Goal: Transaction & Acquisition: Download file/media

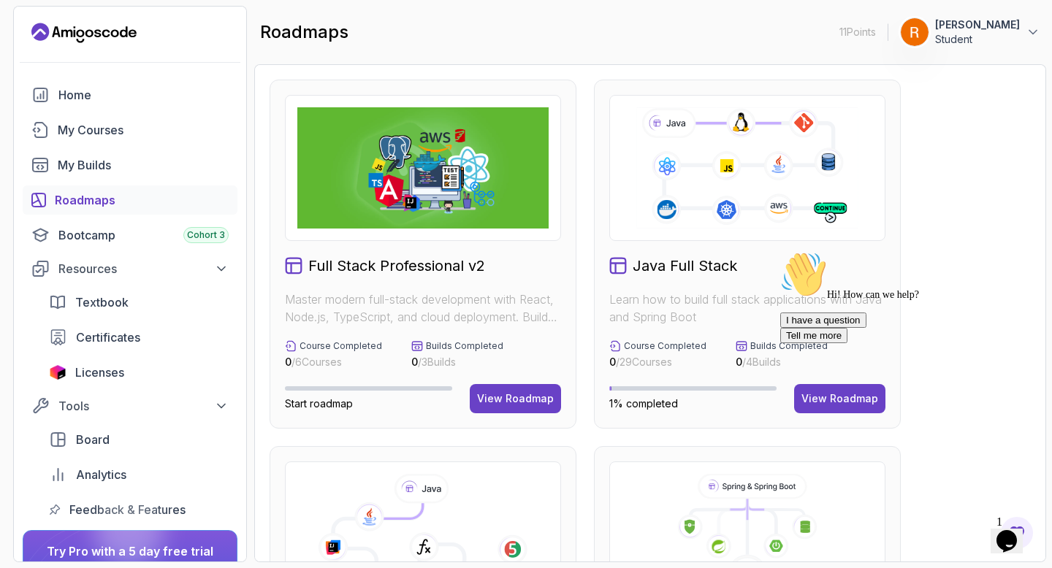
scroll to position [129, 0]
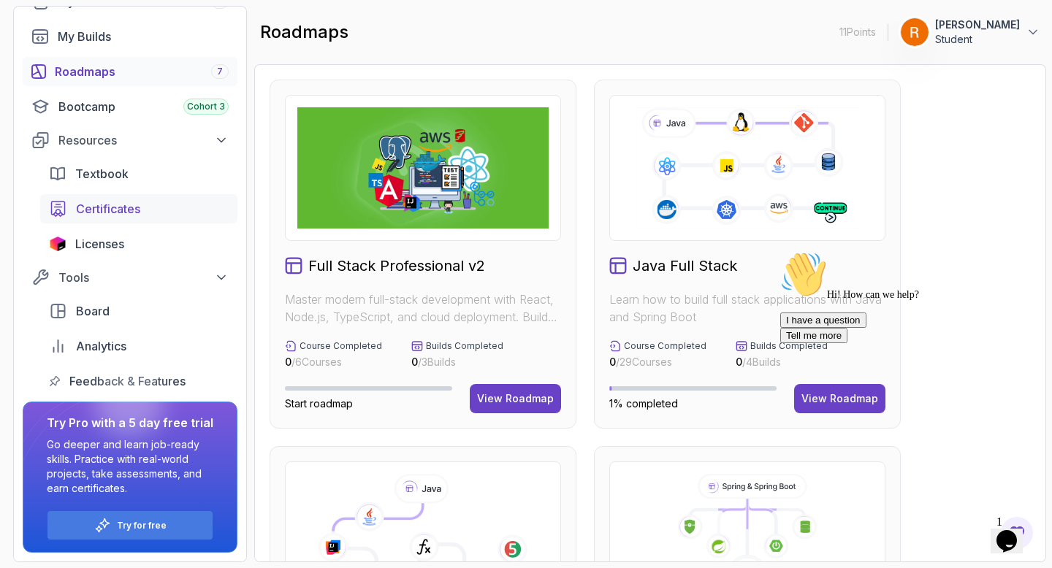
click at [123, 210] on span "Certificates" at bounding box center [108, 209] width 64 height 18
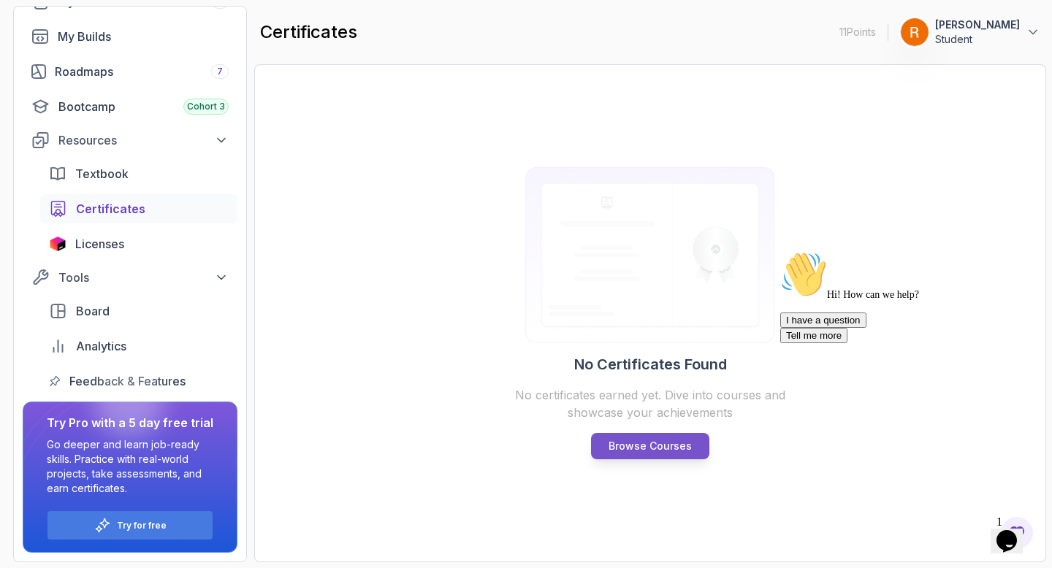
click at [635, 446] on p "Browse Courses" at bounding box center [649, 446] width 83 height 15
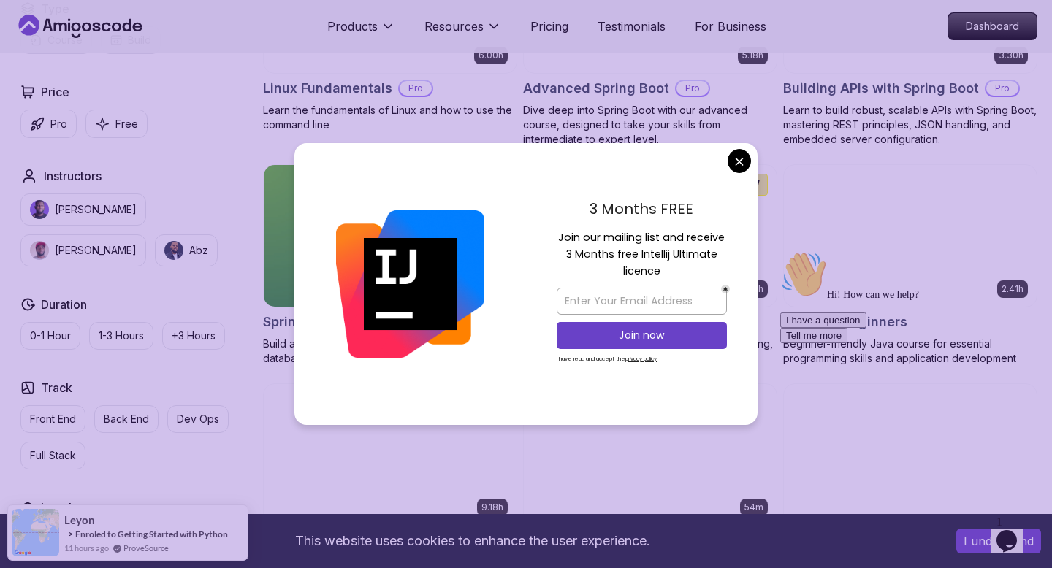
scroll to position [540, 0]
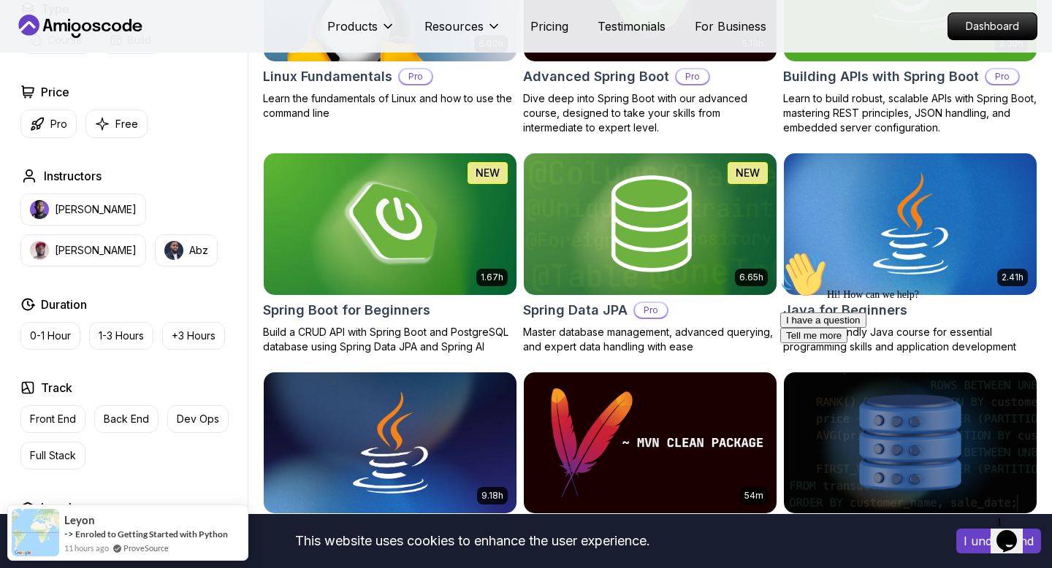
click at [454, 244] on img at bounding box center [389, 224] width 265 height 148
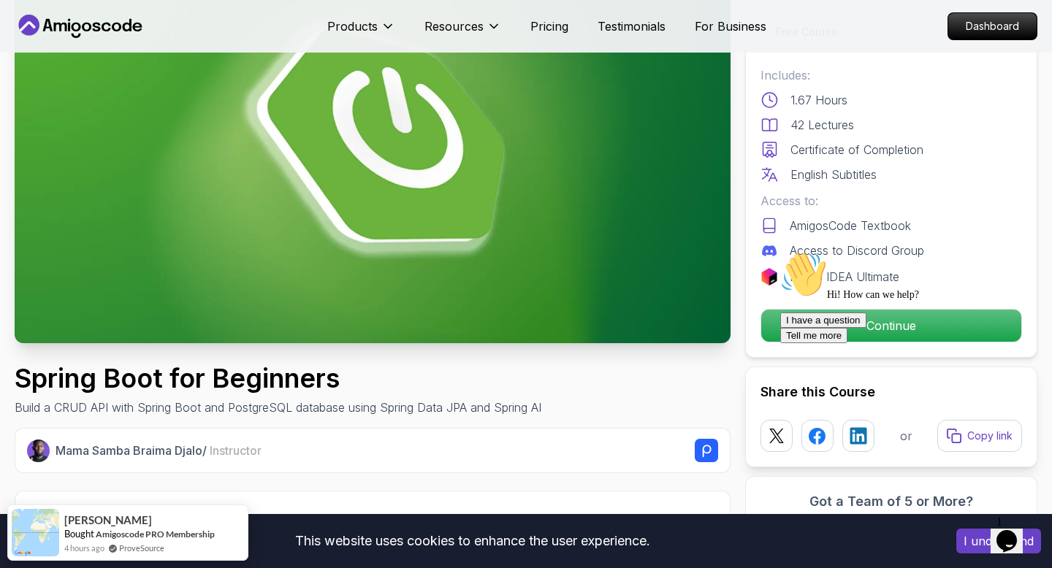
scroll to position [158, 0]
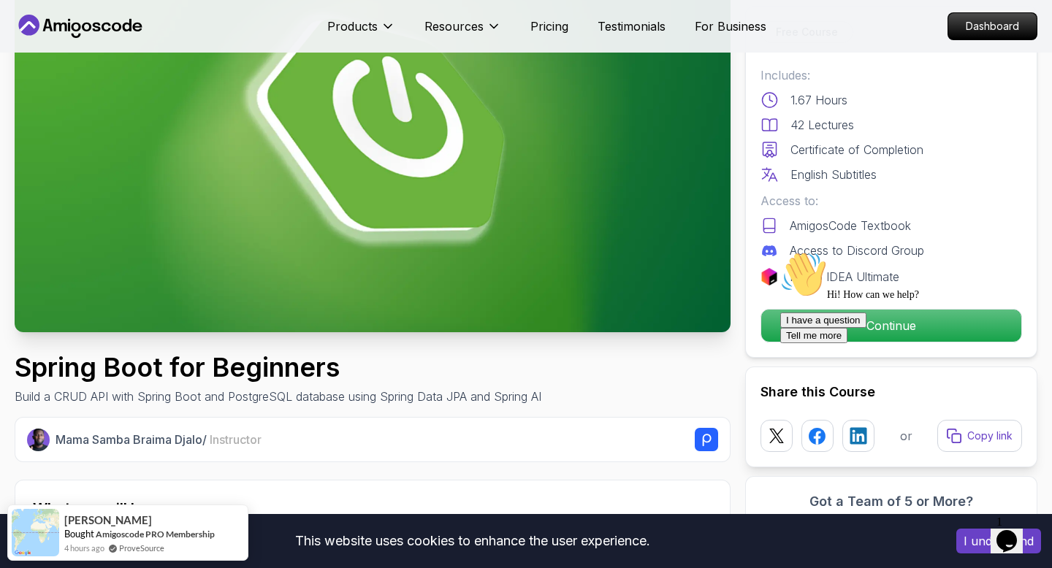
click at [882, 333] on div "Hi! How can we help? I have a question Tell me more" at bounding box center [911, 297] width 263 height 92
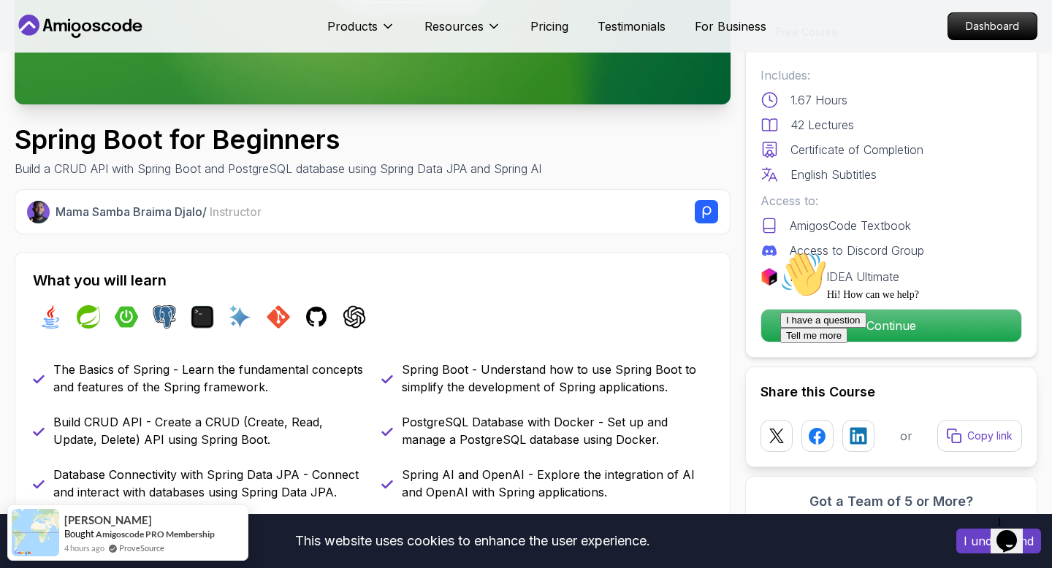
scroll to position [408, 0]
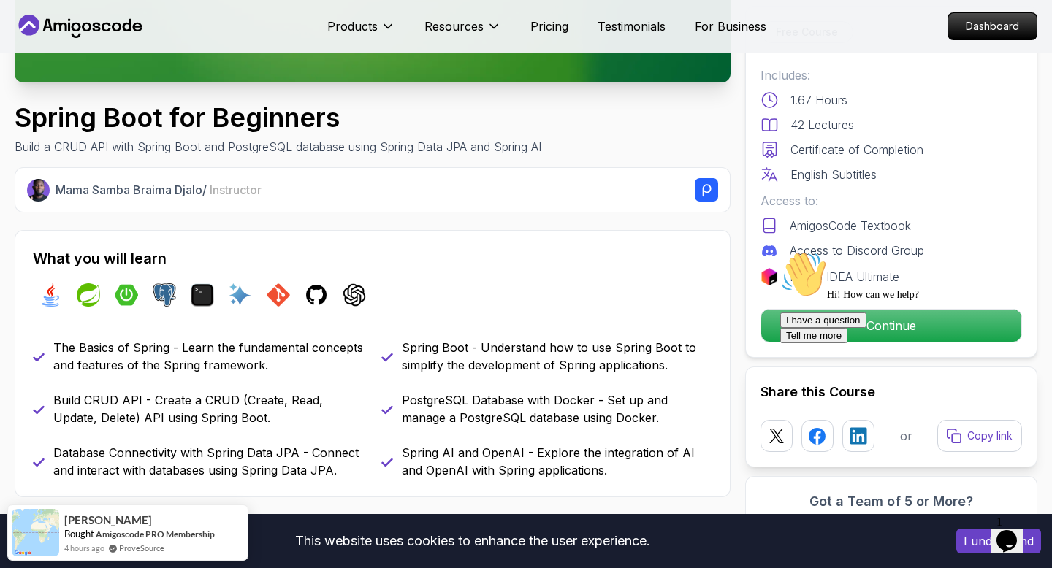
click at [876, 337] on div "Hi! How can we help? I have a question Tell me more" at bounding box center [911, 297] width 263 height 92
click at [780, 251] on icon "Chat attention grabber" at bounding box center [780, 251] width 0 height 0
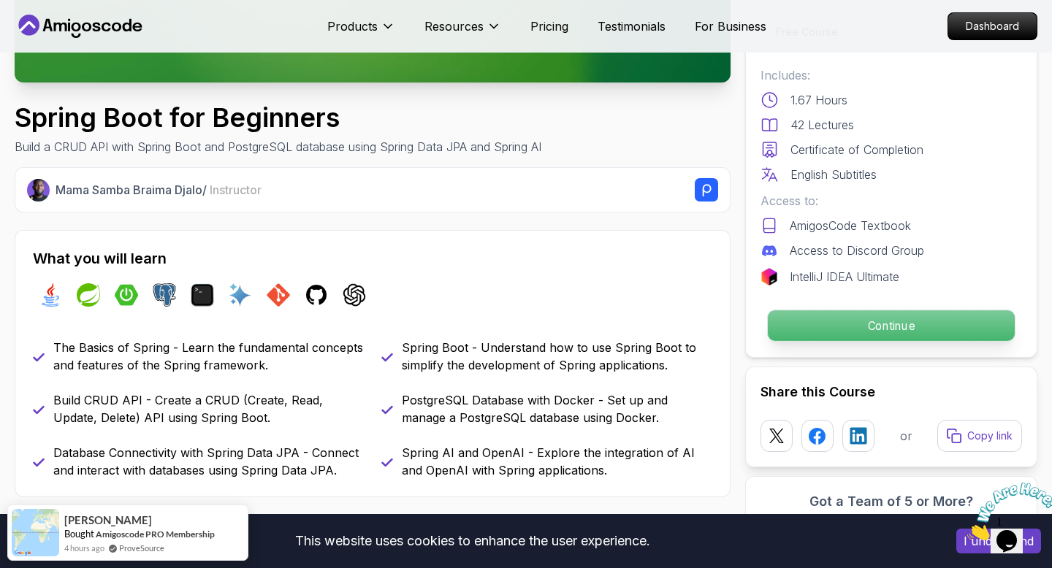
click at [909, 326] on p "Continue" at bounding box center [891, 325] width 247 height 31
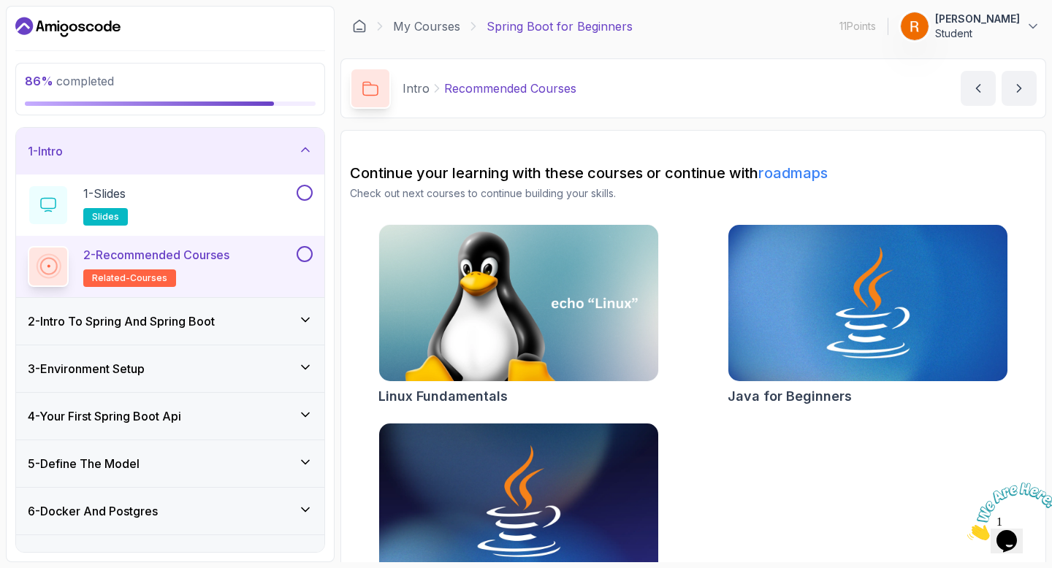
click at [967, 530] on icon "Close" at bounding box center [967, 536] width 0 height 12
click at [303, 196] on button at bounding box center [305, 193] width 16 height 16
click at [304, 255] on button at bounding box center [305, 254] width 16 height 16
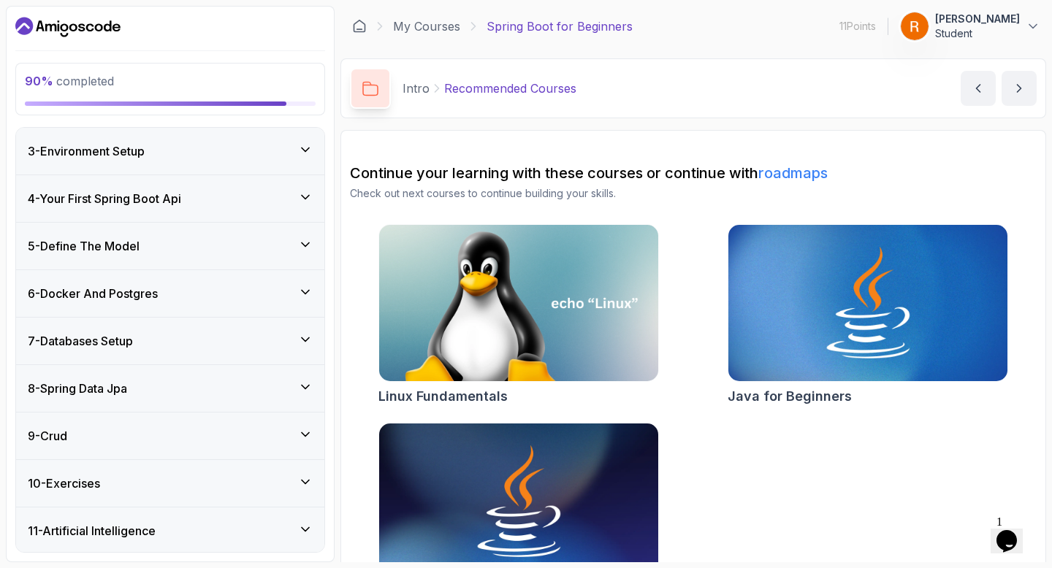
scroll to position [267, 0]
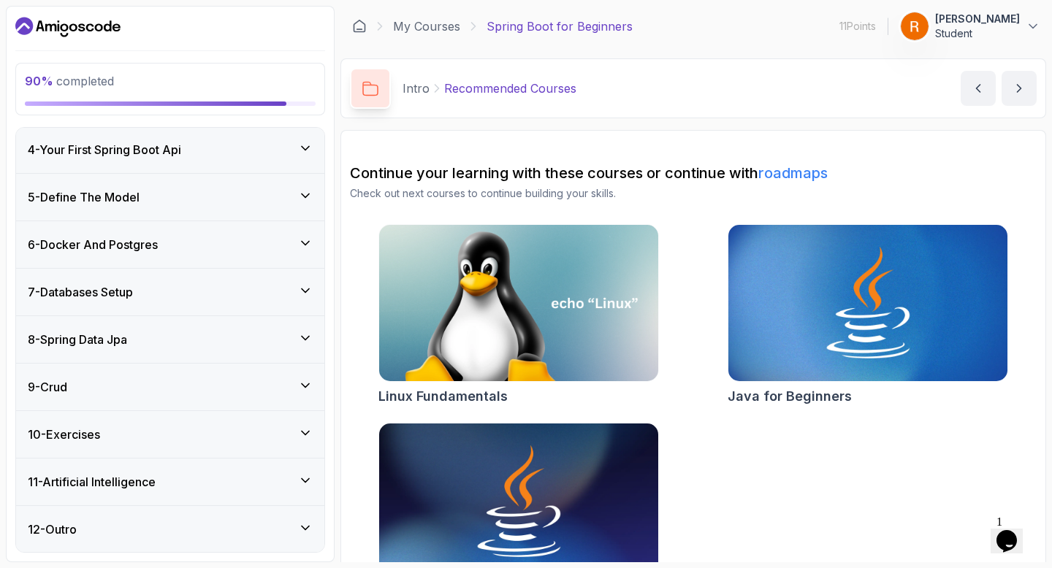
click at [305, 521] on icon at bounding box center [305, 528] width 15 height 15
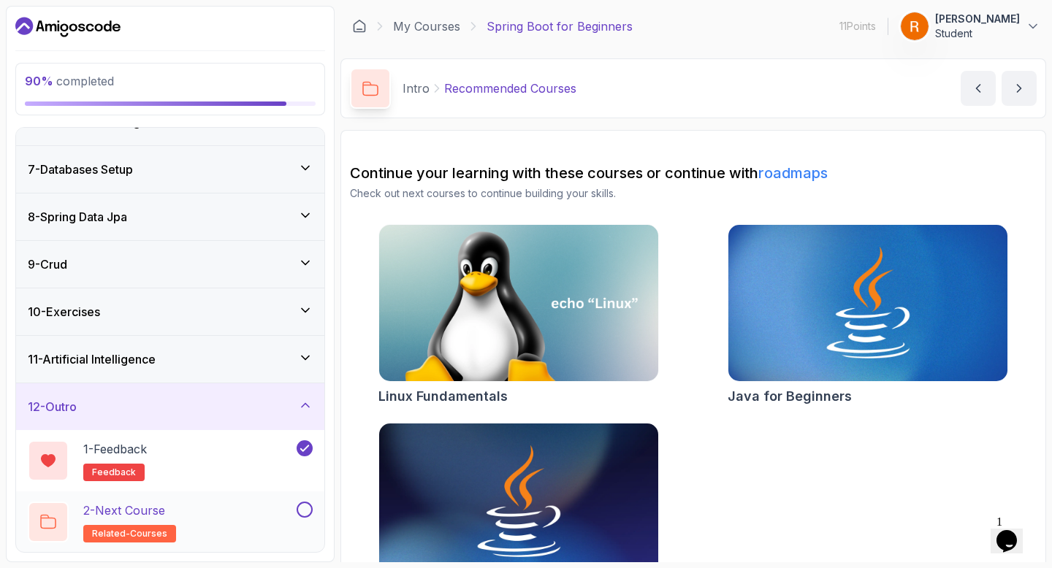
click at [304, 511] on button at bounding box center [305, 510] width 16 height 16
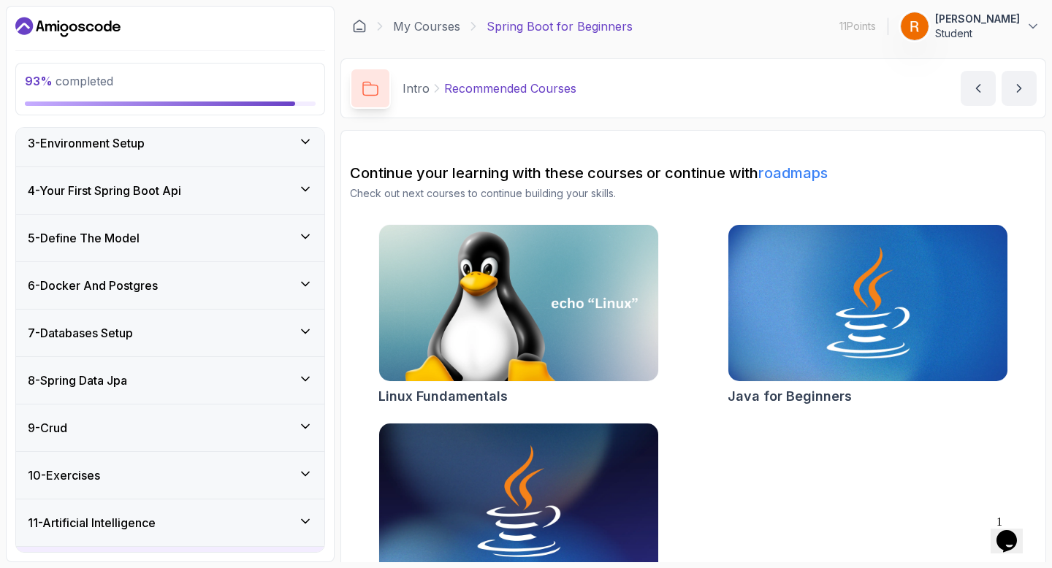
scroll to position [140, 0]
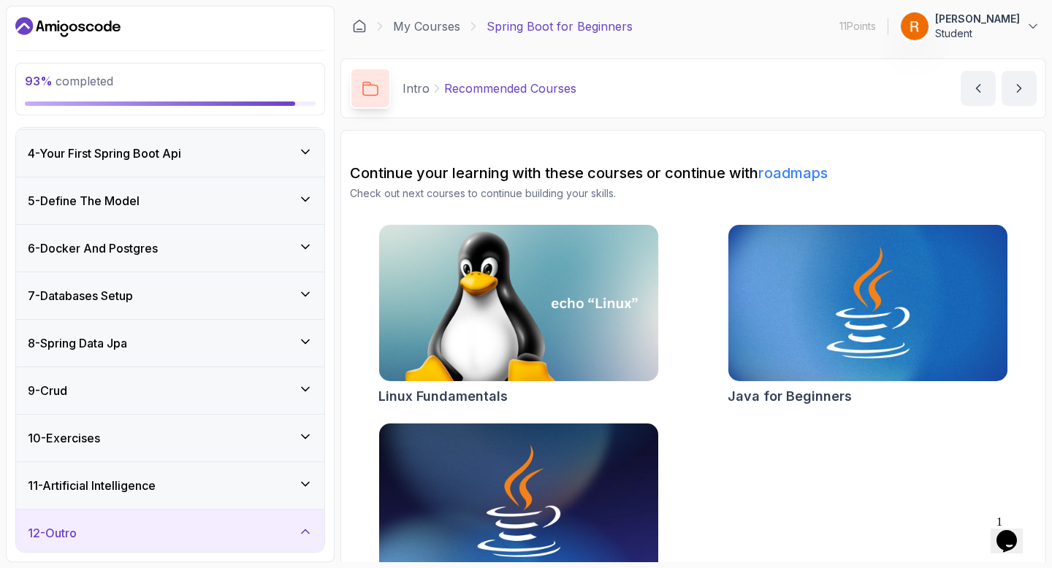
click at [278, 484] on div "11 - Artificial Intelligence" at bounding box center [170, 486] width 285 height 18
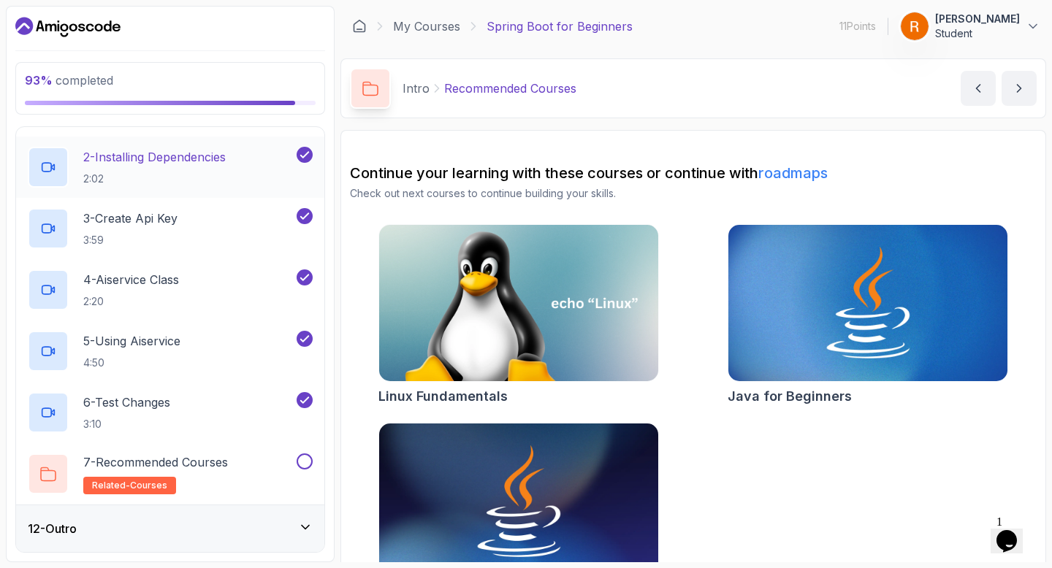
scroll to position [573, 0]
click at [302, 458] on button at bounding box center [305, 462] width 16 height 16
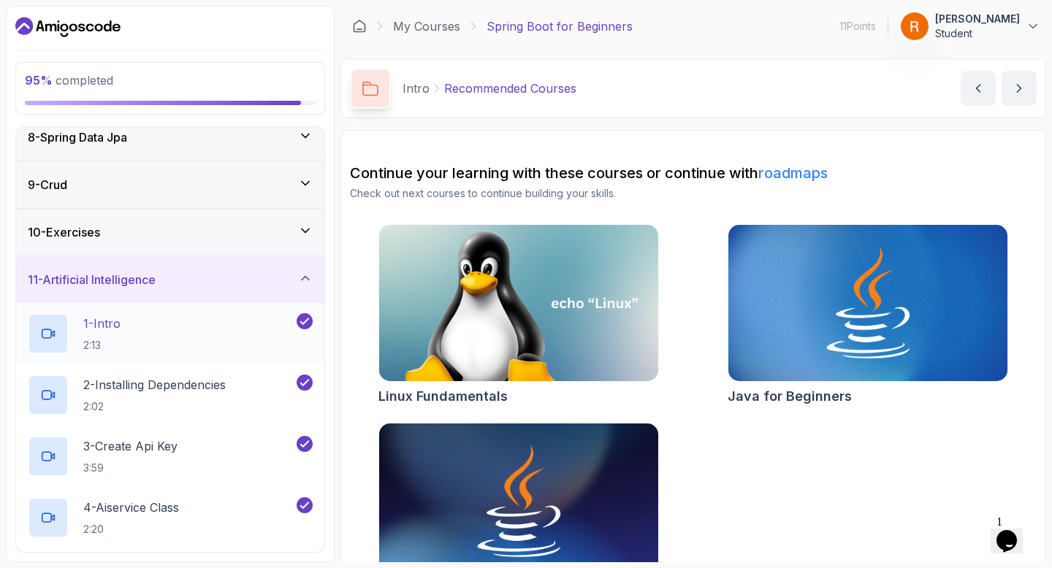
scroll to position [310, 0]
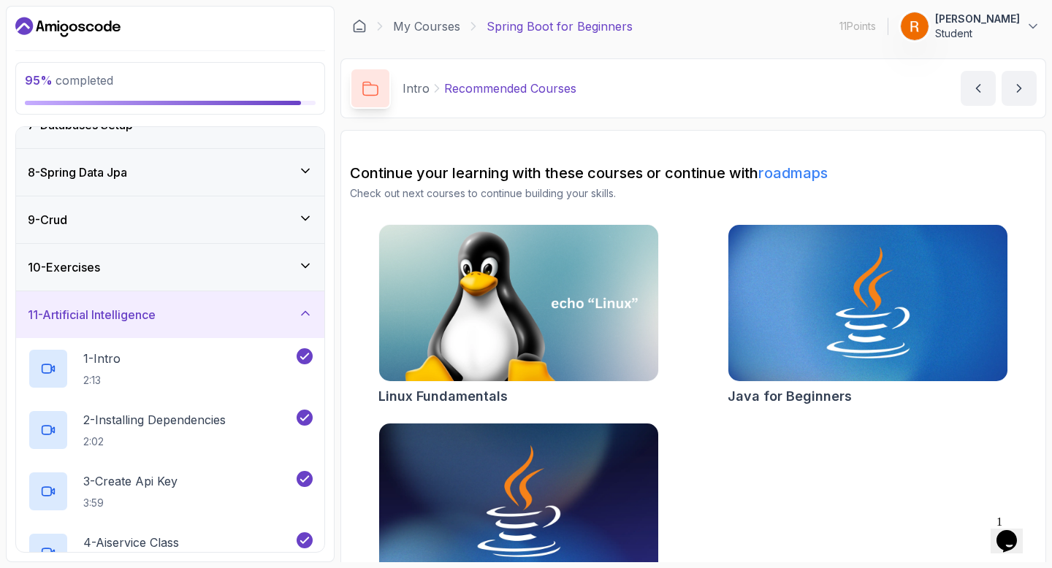
click at [292, 259] on div "10 - Exercises" at bounding box center [170, 268] width 285 height 18
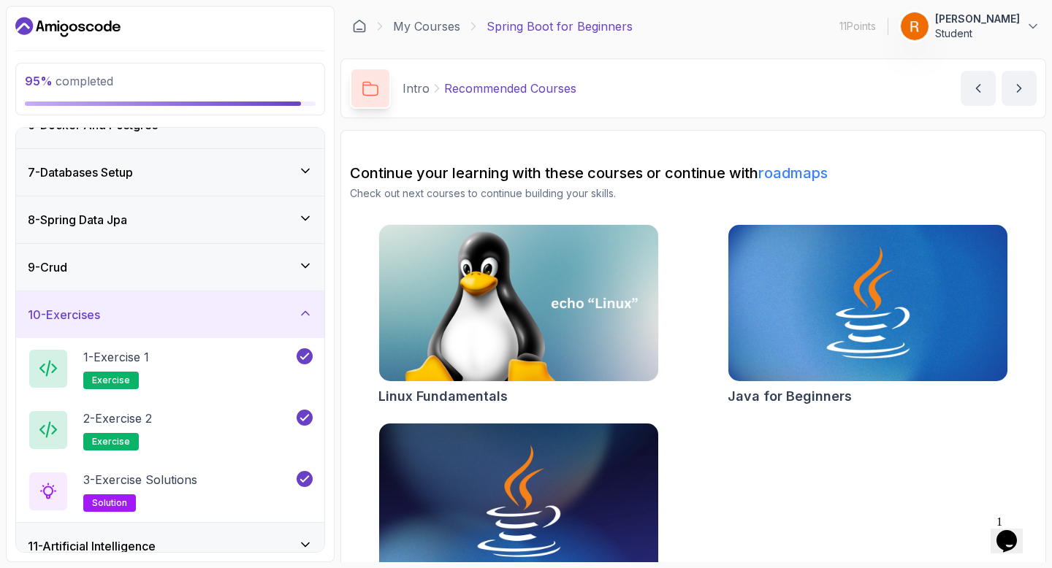
click at [292, 259] on div "9 - Crud" at bounding box center [170, 268] width 285 height 18
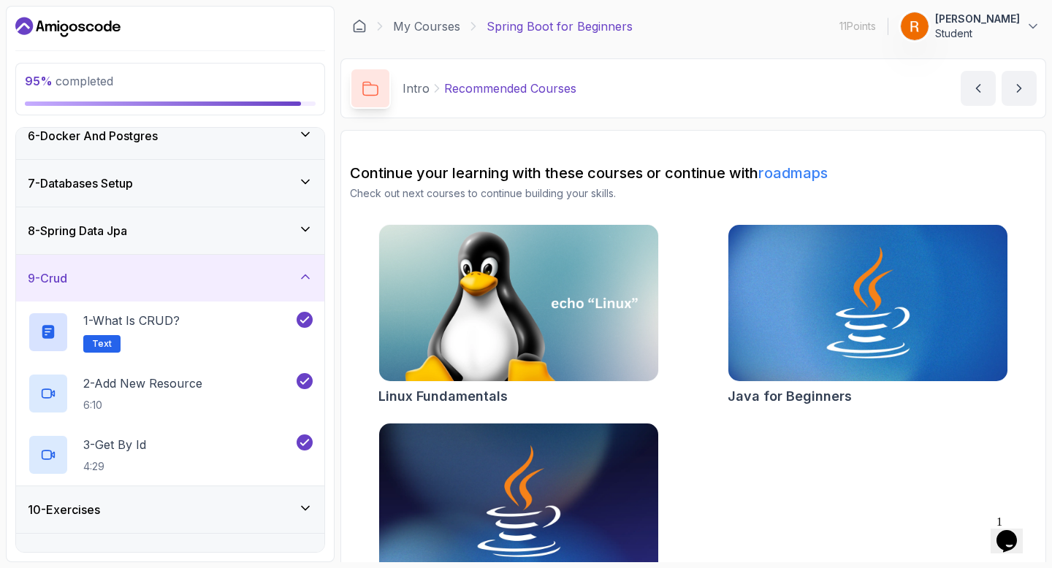
scroll to position [227, 0]
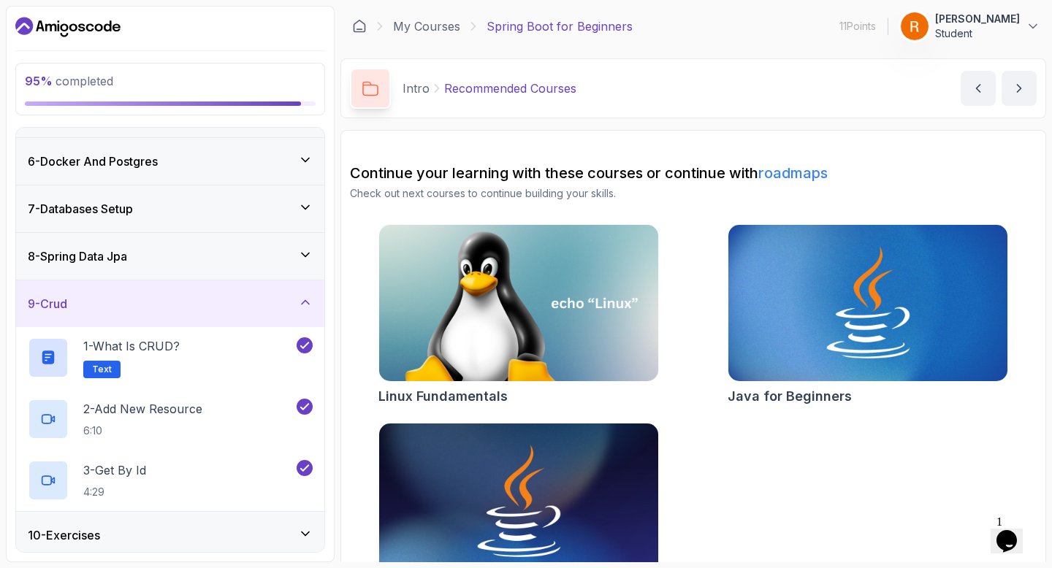
click at [292, 251] on div "8 - Spring Data Jpa" at bounding box center [170, 257] width 285 height 18
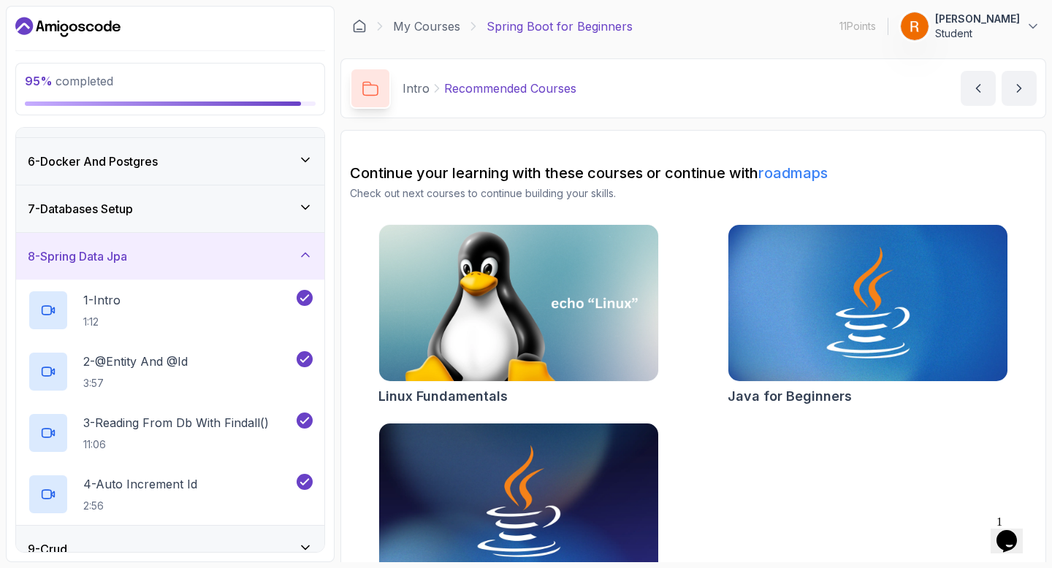
click at [257, 208] on div "7 - Databases Setup" at bounding box center [170, 209] width 285 height 18
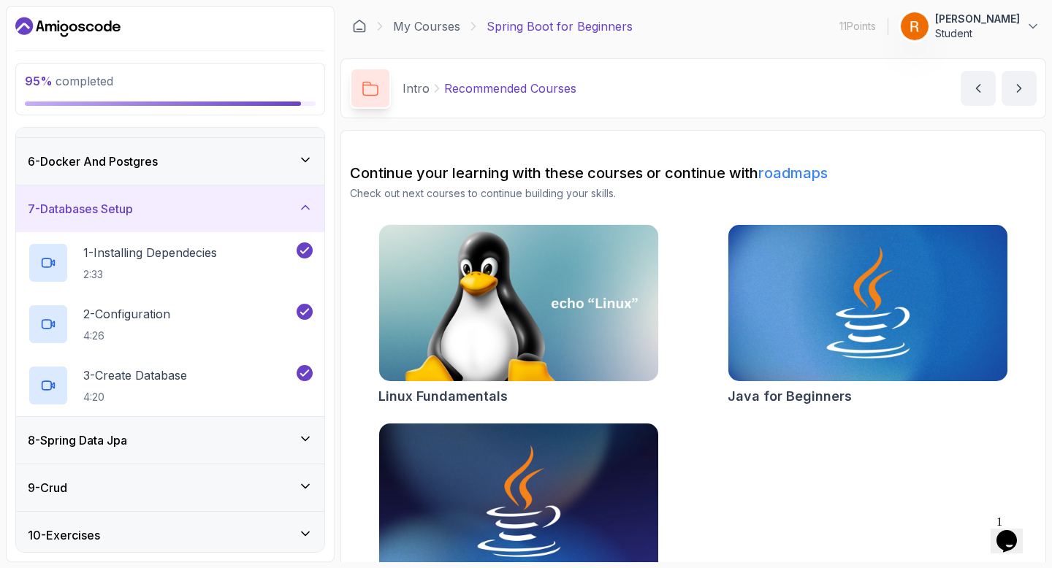
click at [271, 150] on div "6 - Docker And Postgres" at bounding box center [170, 161] width 308 height 47
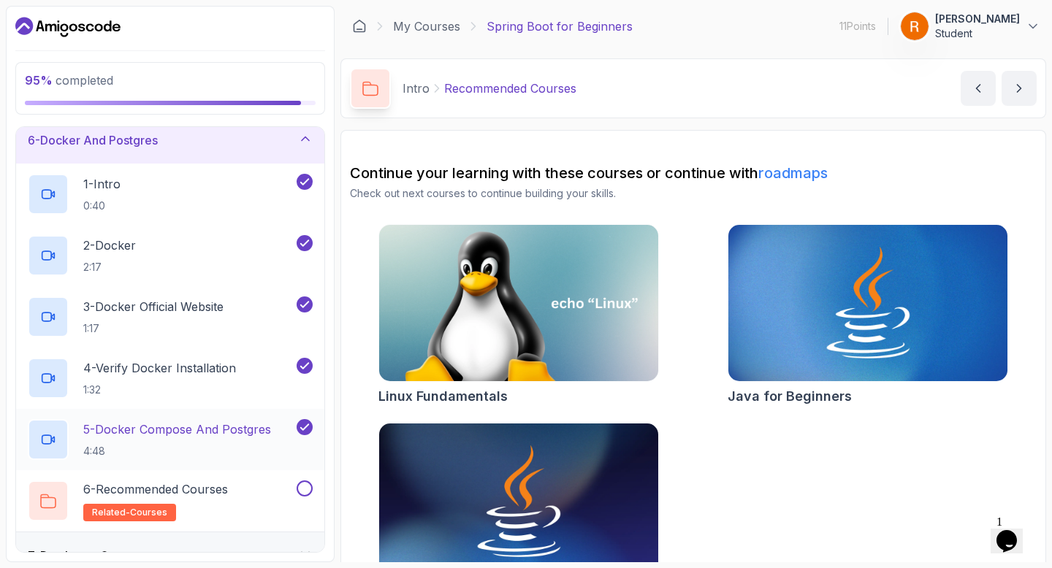
scroll to position [267, 0]
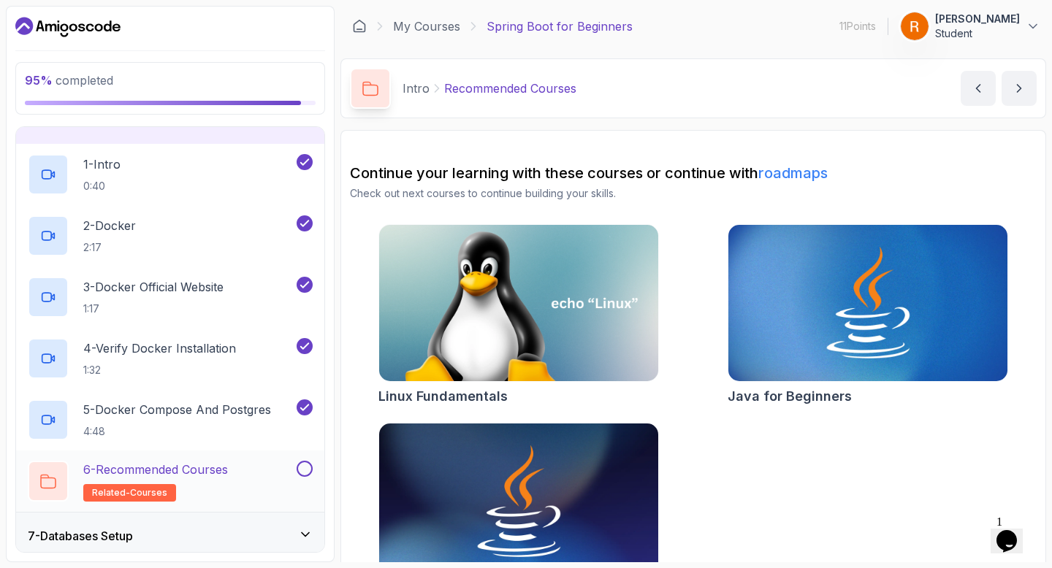
click at [303, 469] on button at bounding box center [305, 469] width 16 height 16
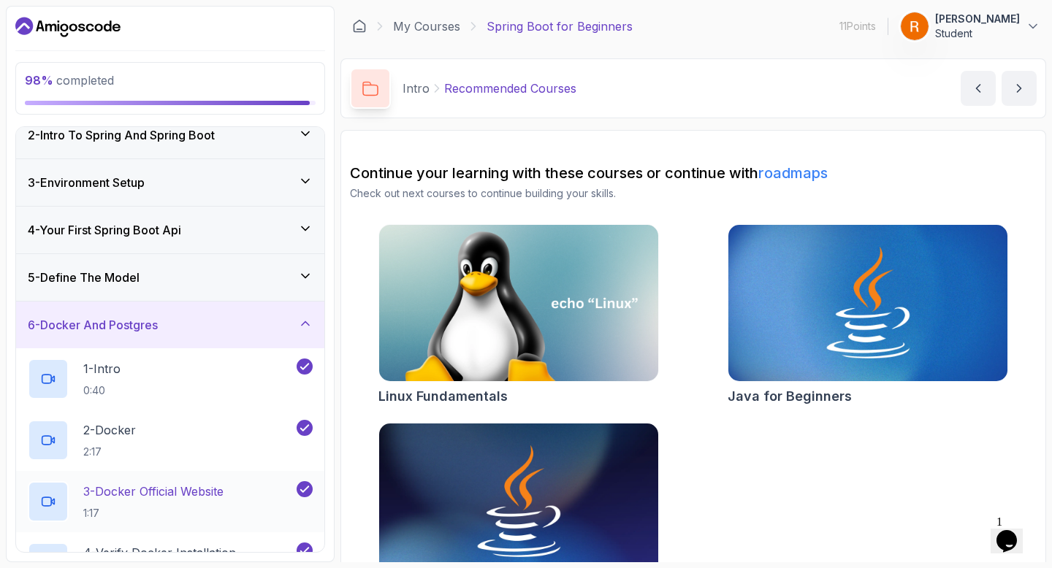
scroll to position [23, 0]
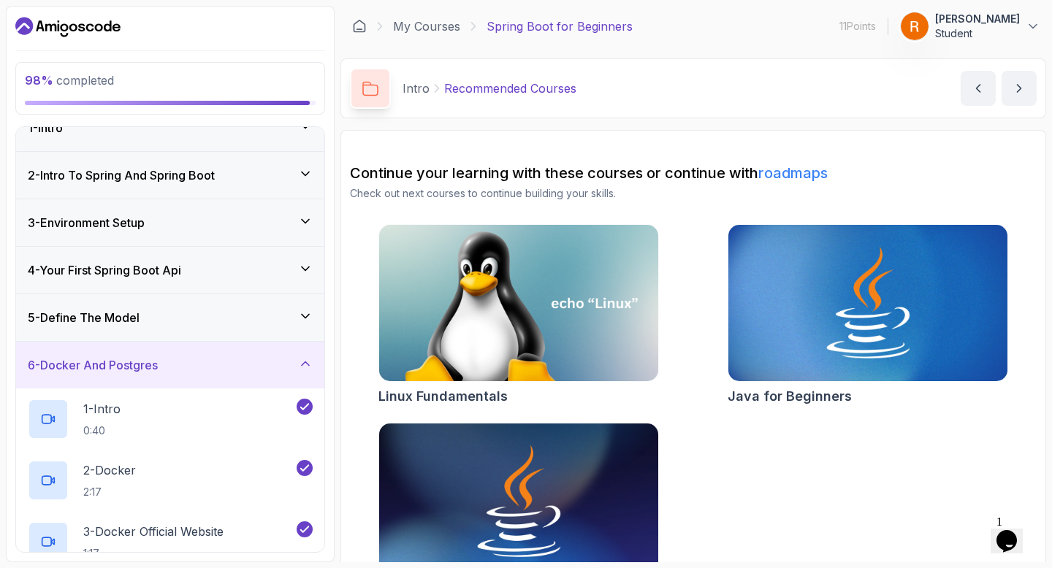
click at [267, 324] on div "5 - Define The Model" at bounding box center [170, 318] width 285 height 18
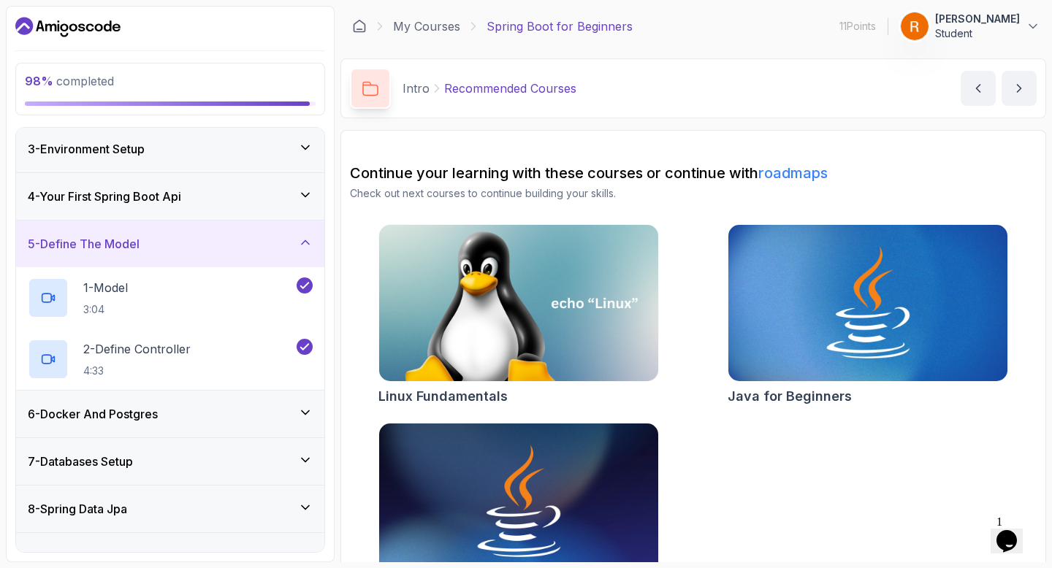
scroll to position [97, 0]
click at [277, 203] on div "4 - Your First Spring Boot Api" at bounding box center [170, 197] width 285 height 18
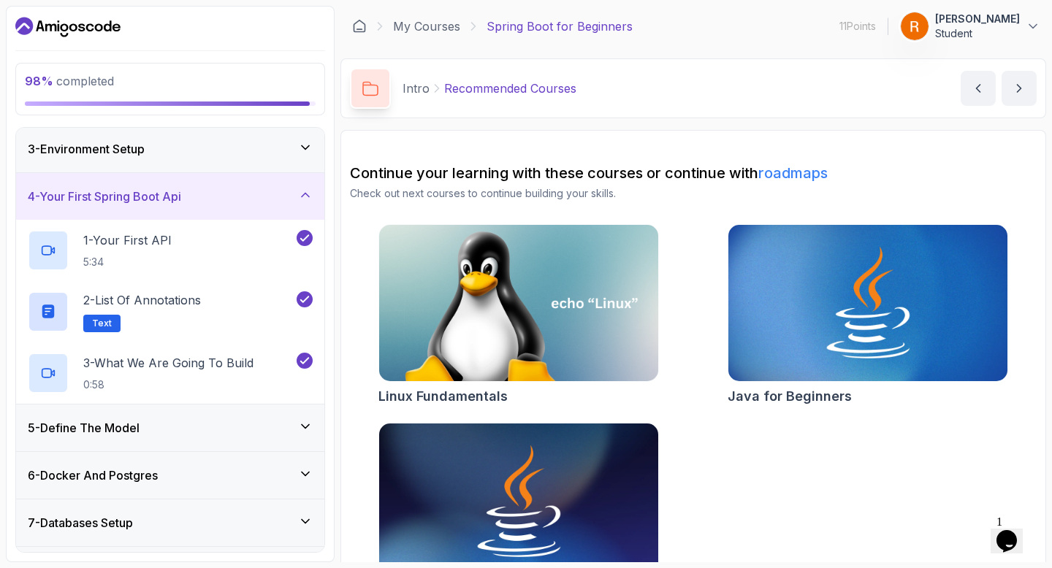
click at [271, 154] on div "3 - Environment Setup" at bounding box center [170, 149] width 285 height 18
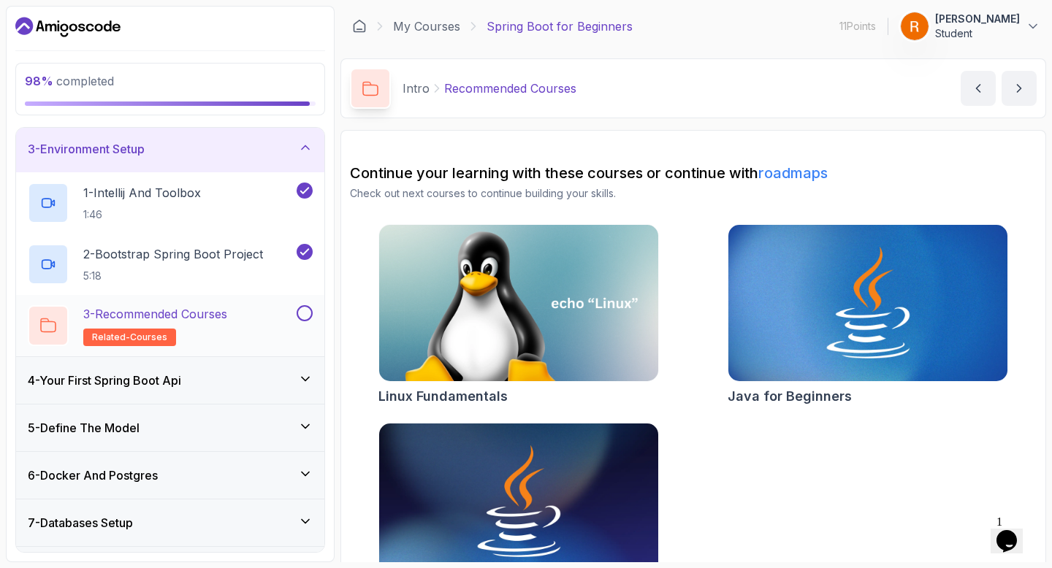
click at [301, 312] on button at bounding box center [305, 313] width 16 height 16
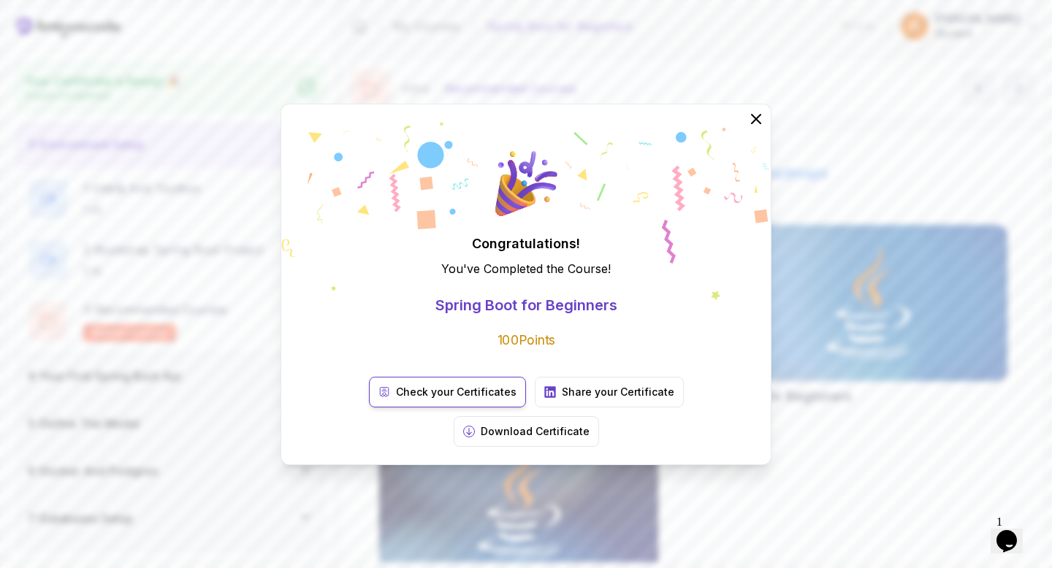
click at [422, 400] on p "Check your Certificates" at bounding box center [456, 392] width 121 height 15
click at [396, 400] on p "Check your Certificates" at bounding box center [456, 392] width 121 height 15
click at [589, 424] on p "Download Certificate" at bounding box center [535, 431] width 109 height 15
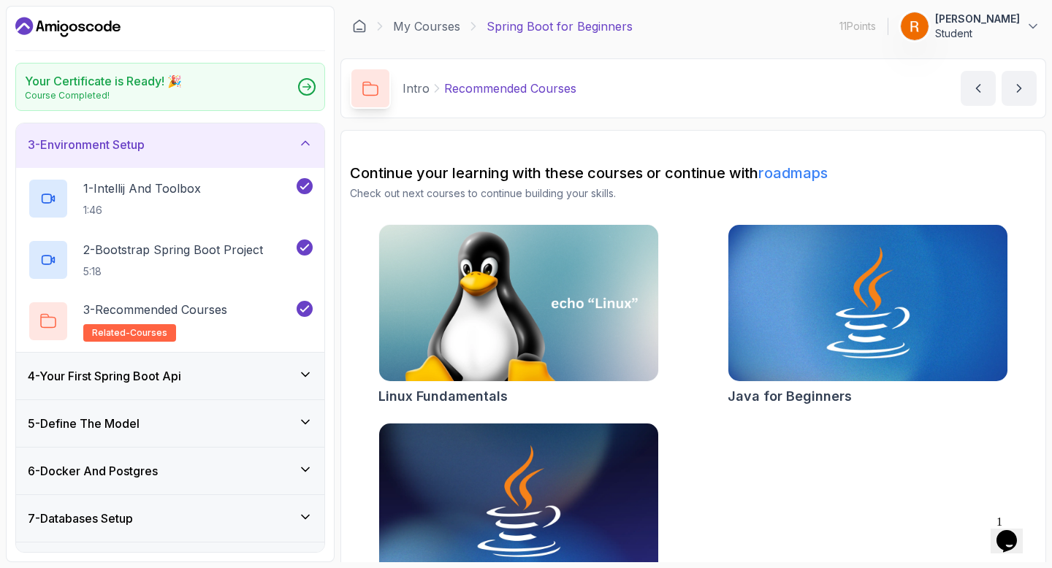
scroll to position [324, 0]
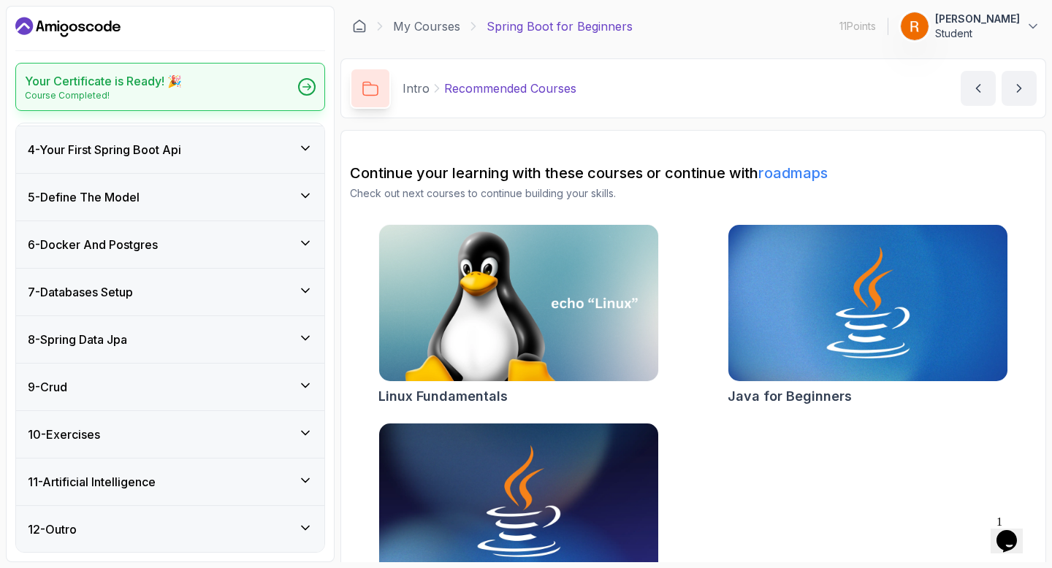
click at [313, 86] on div at bounding box center [307, 87] width 18 height 18
click at [99, 23] on icon "Dashboard" at bounding box center [67, 26] width 105 height 23
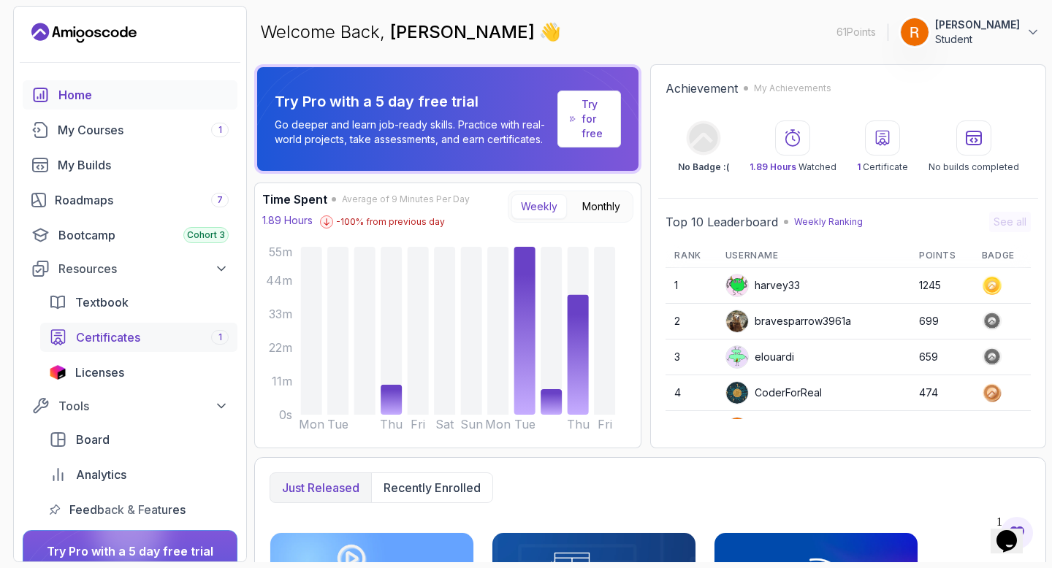
click at [110, 345] on span "Certificates" at bounding box center [108, 338] width 64 height 18
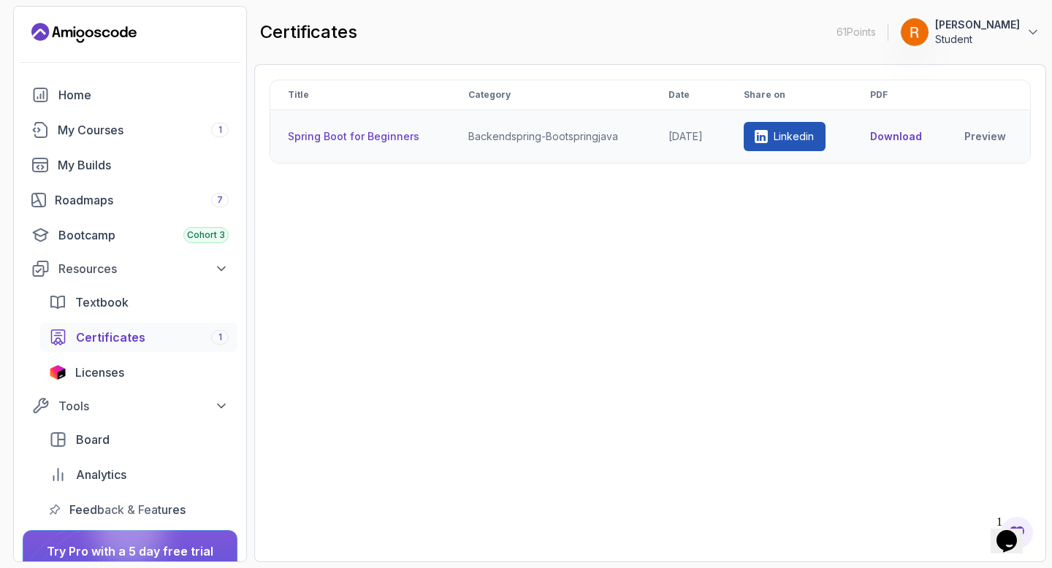
click at [768, 138] on icon at bounding box center [761, 136] width 13 height 13
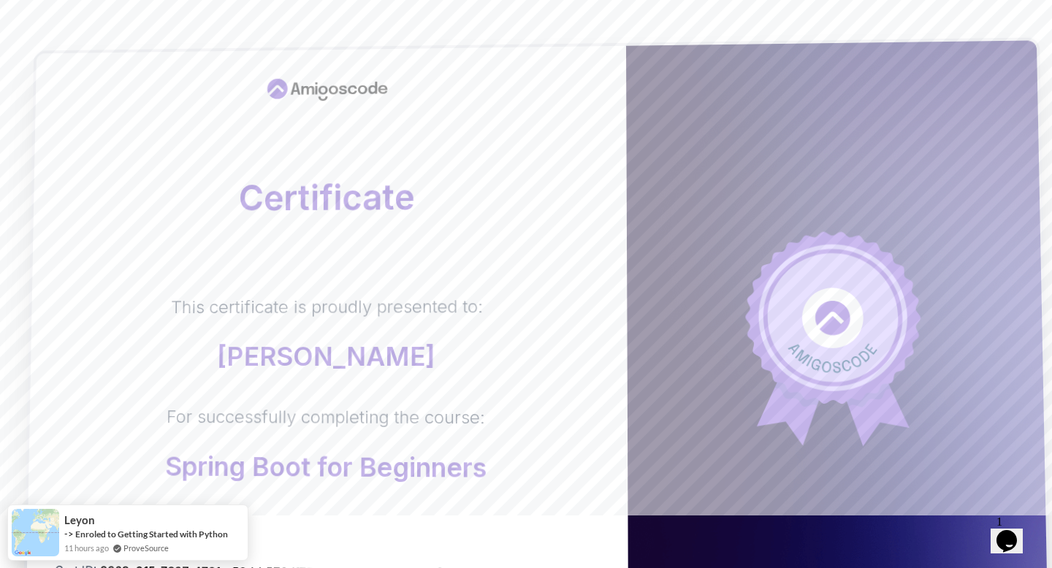
drag, startPoint x: 566, startPoint y: 239, endPoint x: 486, endPoint y: 253, distance: 81.7
click at [486, 253] on div "Certificate This certificate is proudly presented to: Rahul Singhal For success…" at bounding box center [327, 342] width 603 height 592
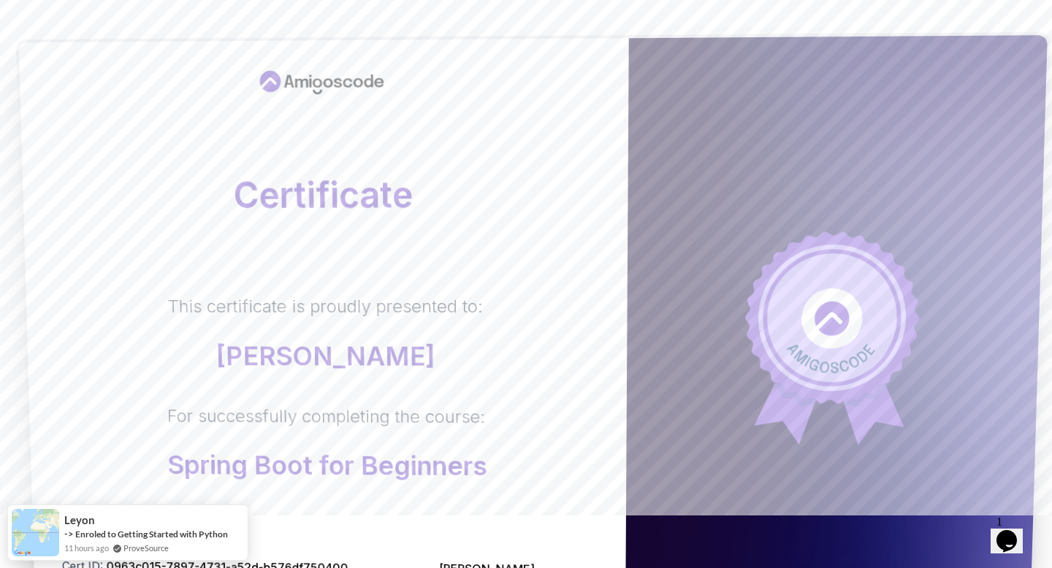
click at [501, 337] on div "This certificate is proudly presented to: Rahul Singhal For successfully comple…" at bounding box center [326, 388] width 543 height 186
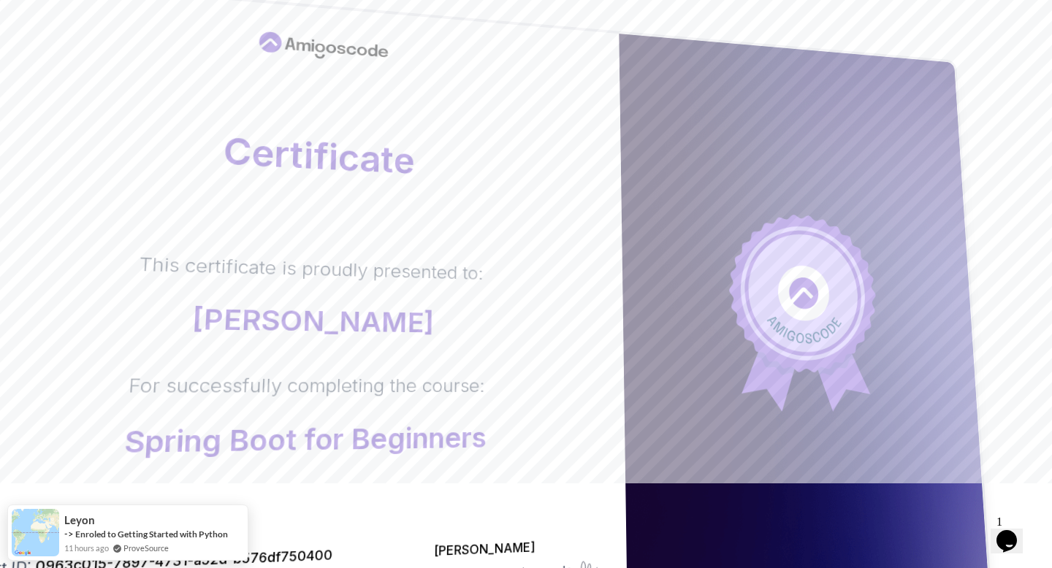
scroll to position [39, 0]
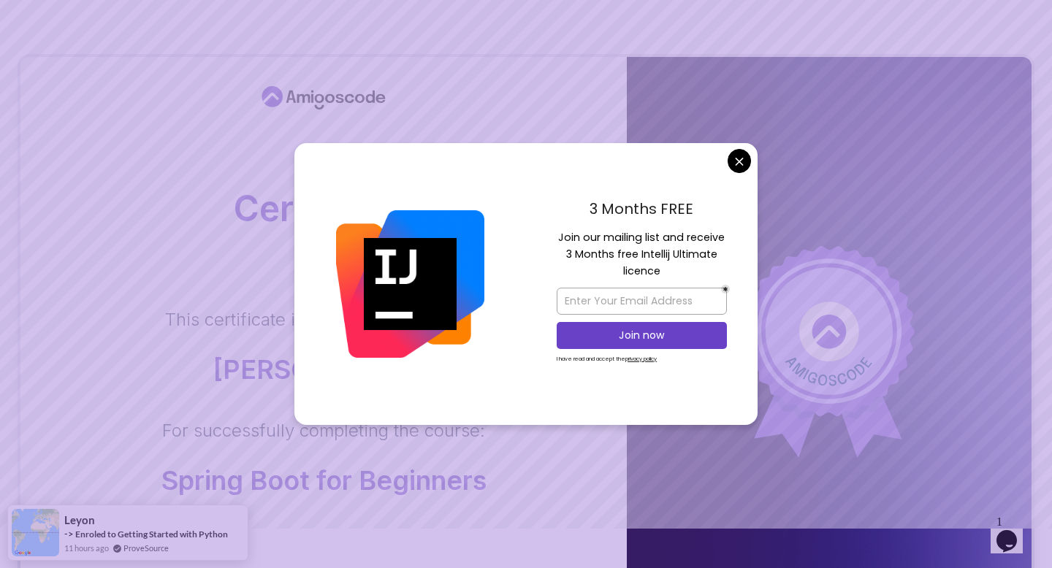
click at [734, 165] on body "Certificate This certificate is proudly presented to: Rahul Singhal For success…" at bounding box center [526, 423] width 1052 height 925
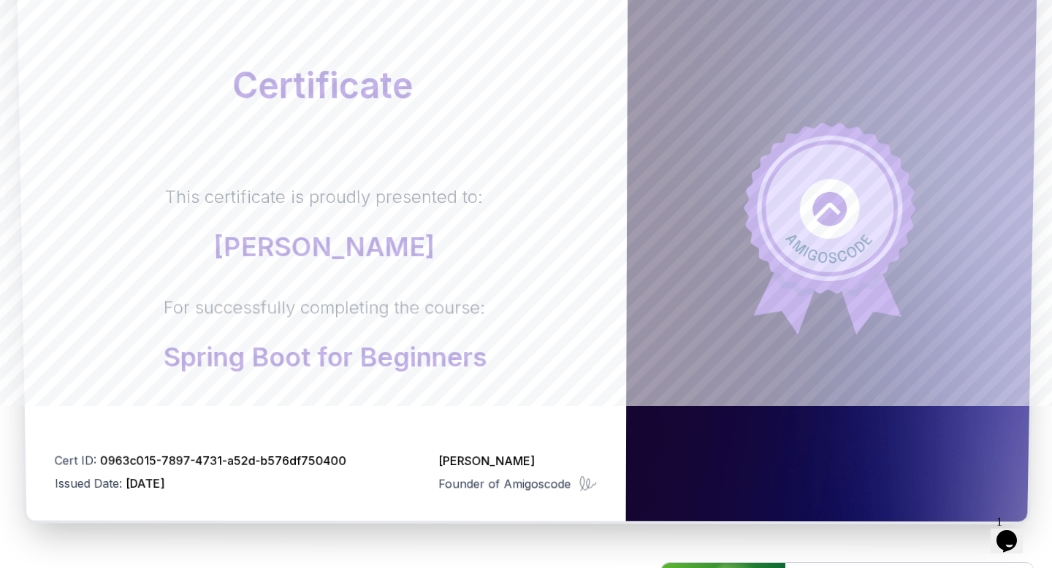
scroll to position [356, 0]
